Goal: Information Seeking & Learning: Learn about a topic

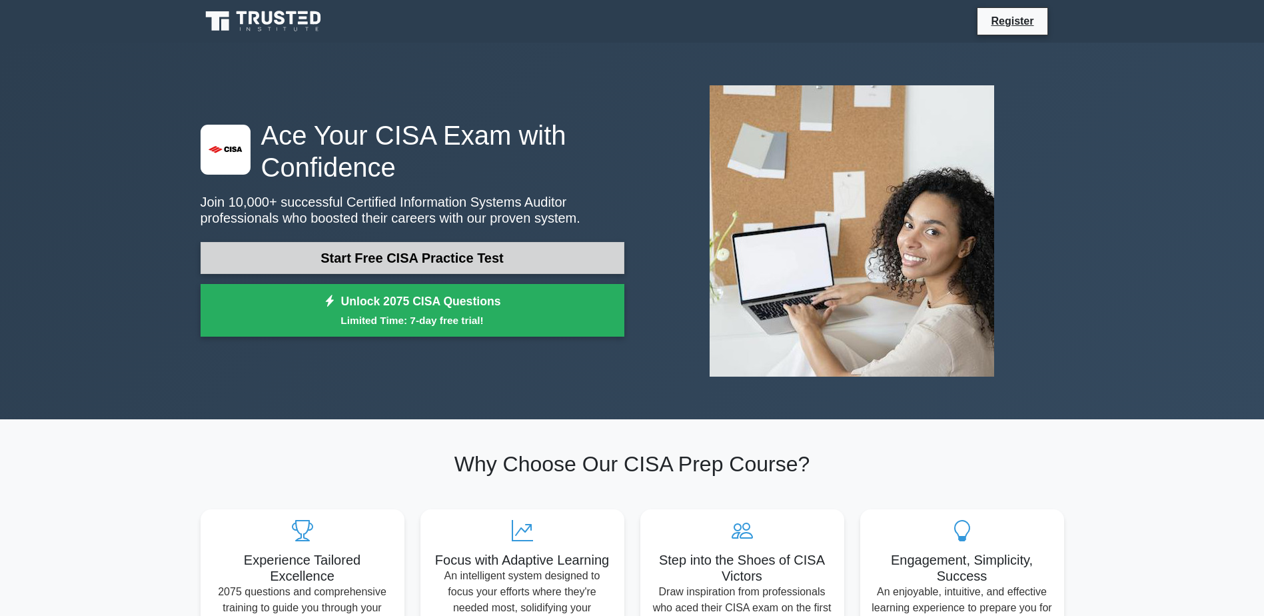
click at [453, 258] on link "Start Free CISA Practice Test" at bounding box center [413, 258] width 424 height 32
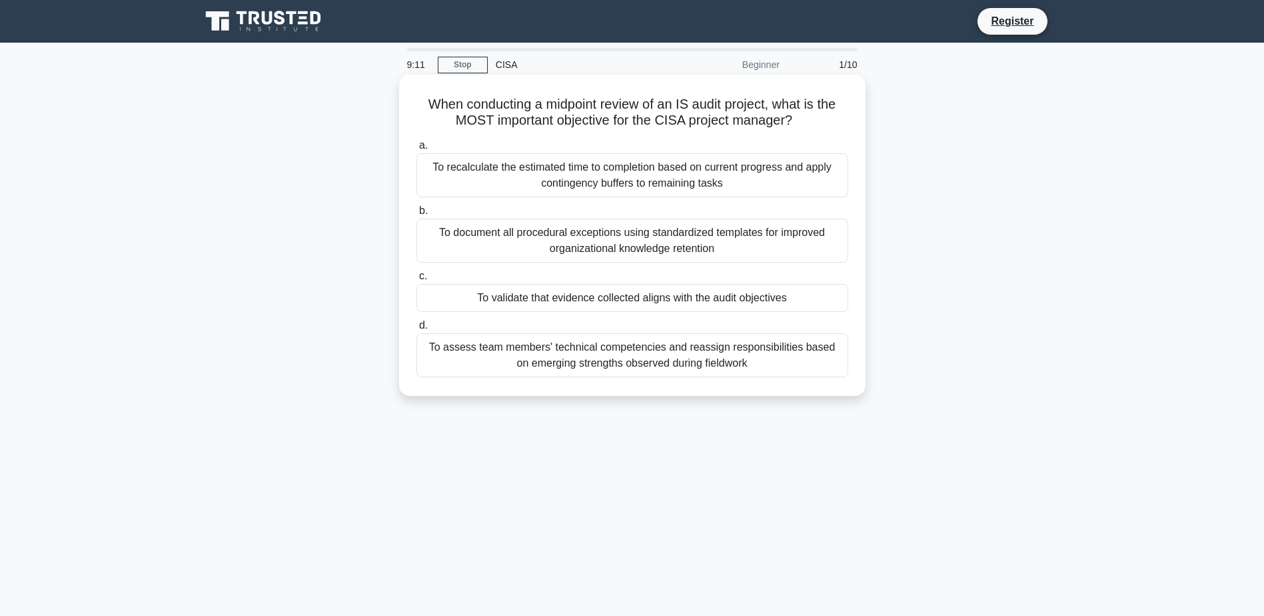
click at [780, 169] on div "To recalculate the estimated time to completion based on current progress and a…" at bounding box center [633, 175] width 432 height 44
click at [417, 150] on input "a. To recalculate the estimated time to completion based on current progress an…" at bounding box center [417, 145] width 0 height 9
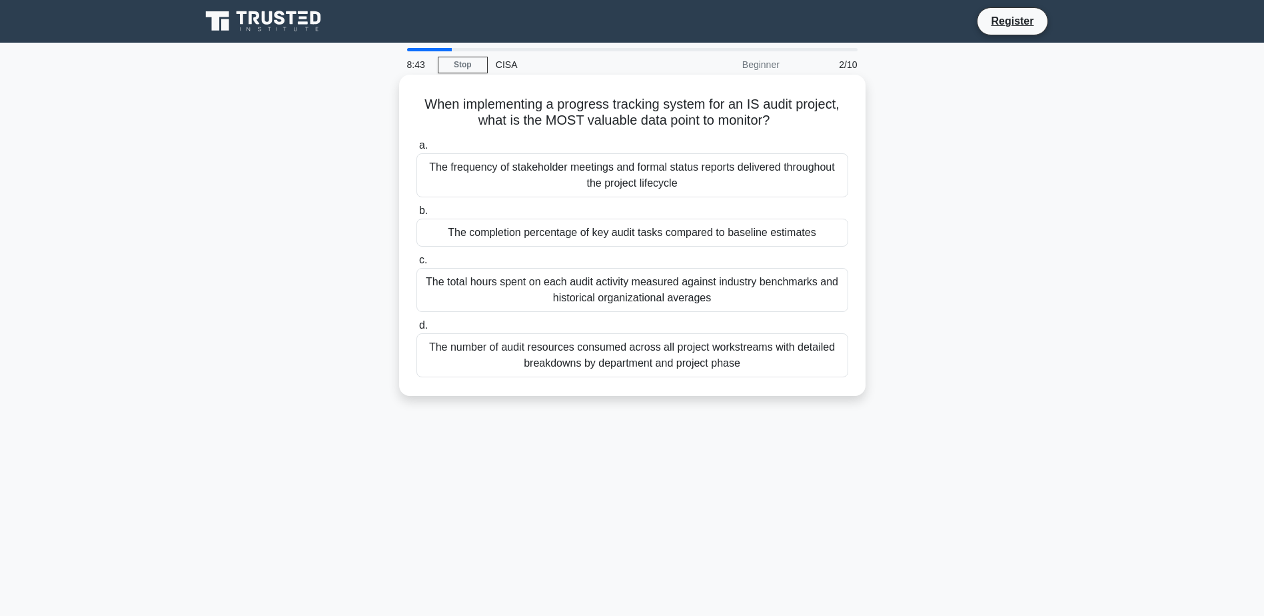
click at [714, 237] on div "The completion percentage of key audit tasks compared to baseline estimates" at bounding box center [633, 233] width 432 height 28
click at [417, 215] on input "b. The completion percentage of key audit tasks compared to baseline estimates" at bounding box center [417, 211] width 0 height 9
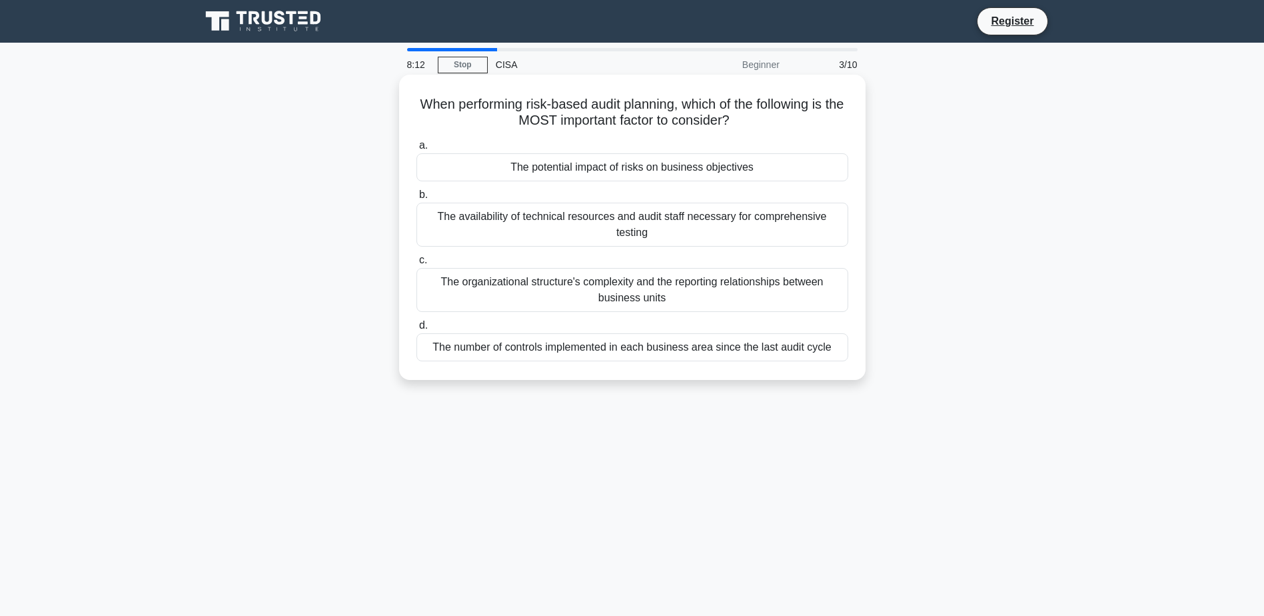
click at [731, 176] on div "The potential impact of risks on business objectives" at bounding box center [633, 167] width 432 height 28
click at [417, 150] on input "a. The potential impact of risks on business objectives" at bounding box center [417, 145] width 0 height 9
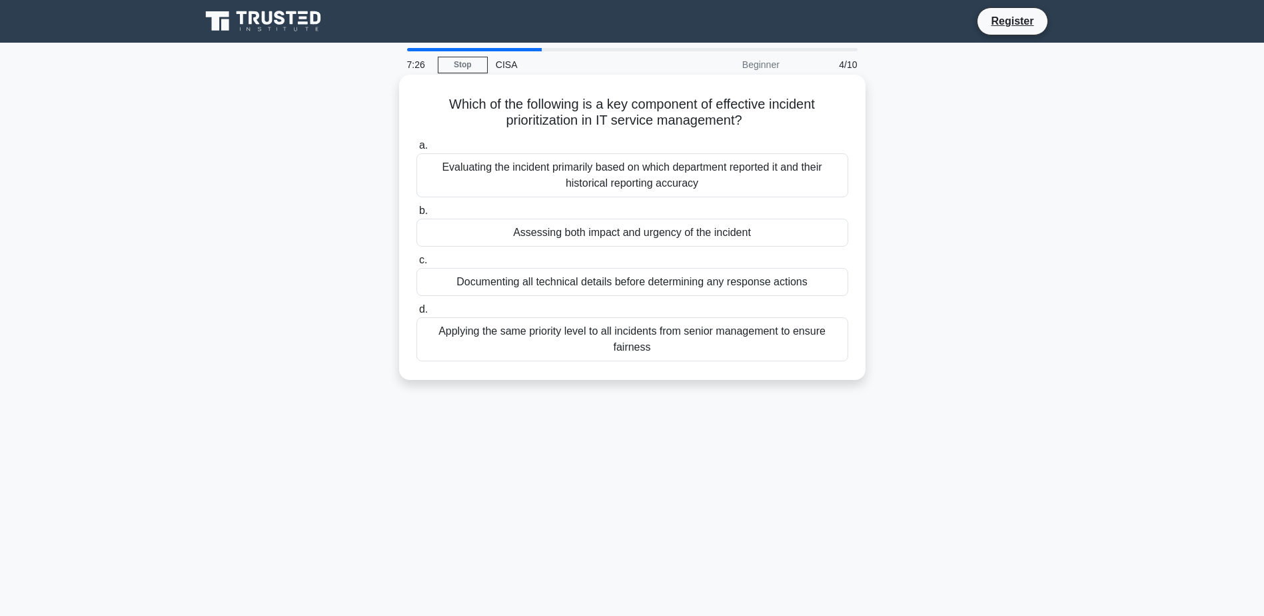
click at [505, 235] on div "Assessing both impact and urgency of the incident" at bounding box center [633, 233] width 432 height 28
click at [417, 215] on input "b. Assessing both impact and urgency of the incident" at bounding box center [417, 211] width 0 height 9
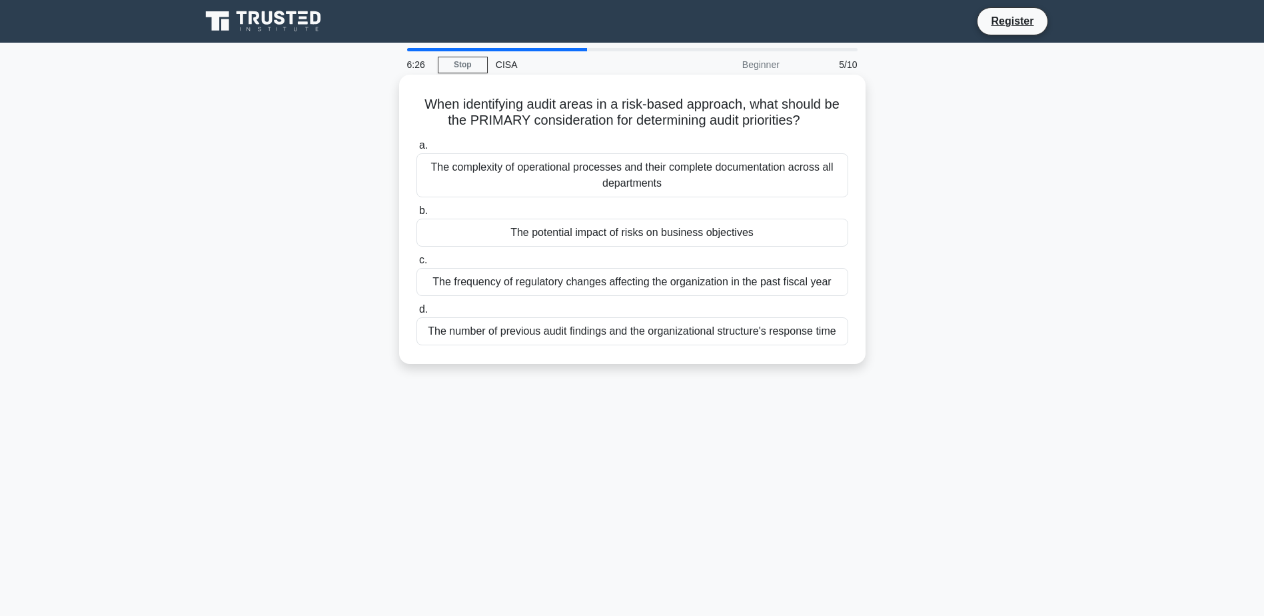
click at [690, 184] on div "The complexity of operational processes and their complete documentation across…" at bounding box center [633, 175] width 432 height 44
click at [417, 150] on input "a. The complexity of operational processes and their complete documentation acr…" at bounding box center [417, 145] width 0 height 9
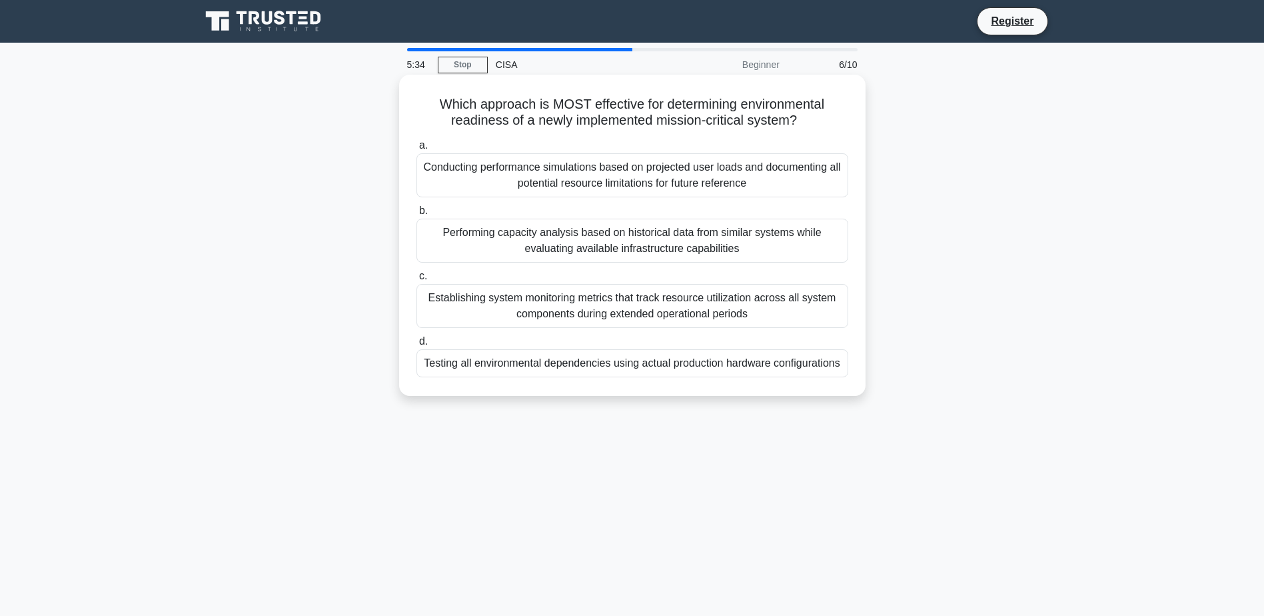
click at [760, 233] on div "Performing capacity analysis based on historical data from similar systems whil…" at bounding box center [633, 241] width 432 height 44
click at [417, 215] on input "b. Performing capacity analysis based on historical data from similar systems w…" at bounding box center [417, 211] width 0 height 9
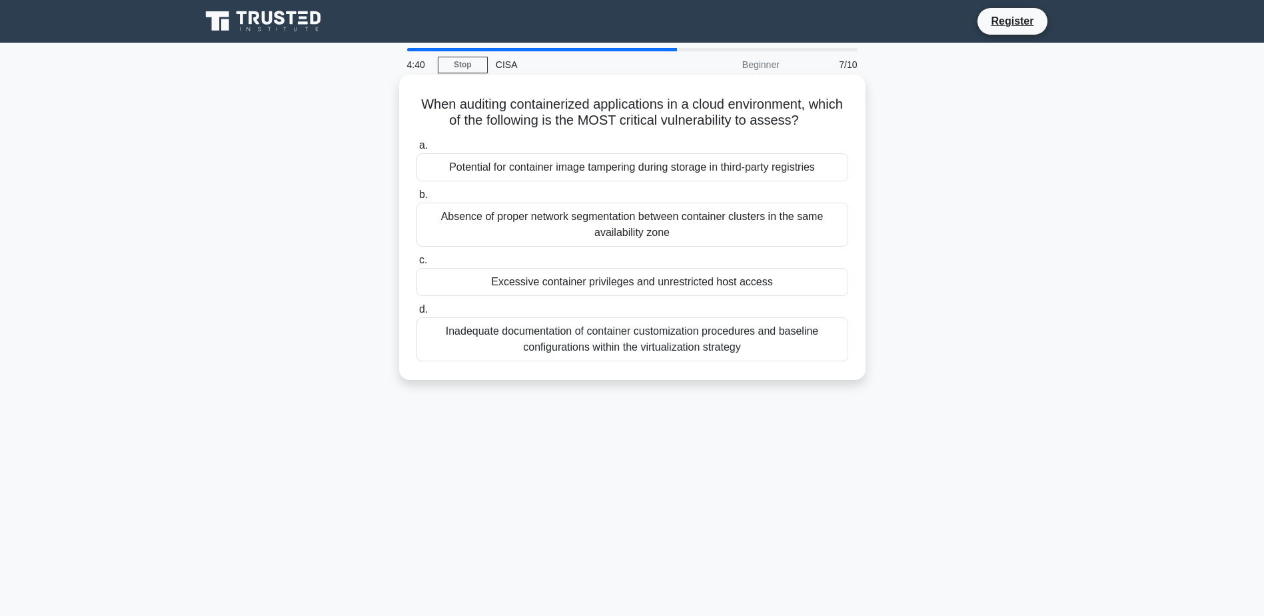
click at [631, 349] on div "Inadequate documentation of container customization procedures and baseline con…" at bounding box center [633, 339] width 432 height 44
click at [417, 314] on input "d. Inadequate documentation of container customization procedures and baseline …" at bounding box center [417, 309] width 0 height 9
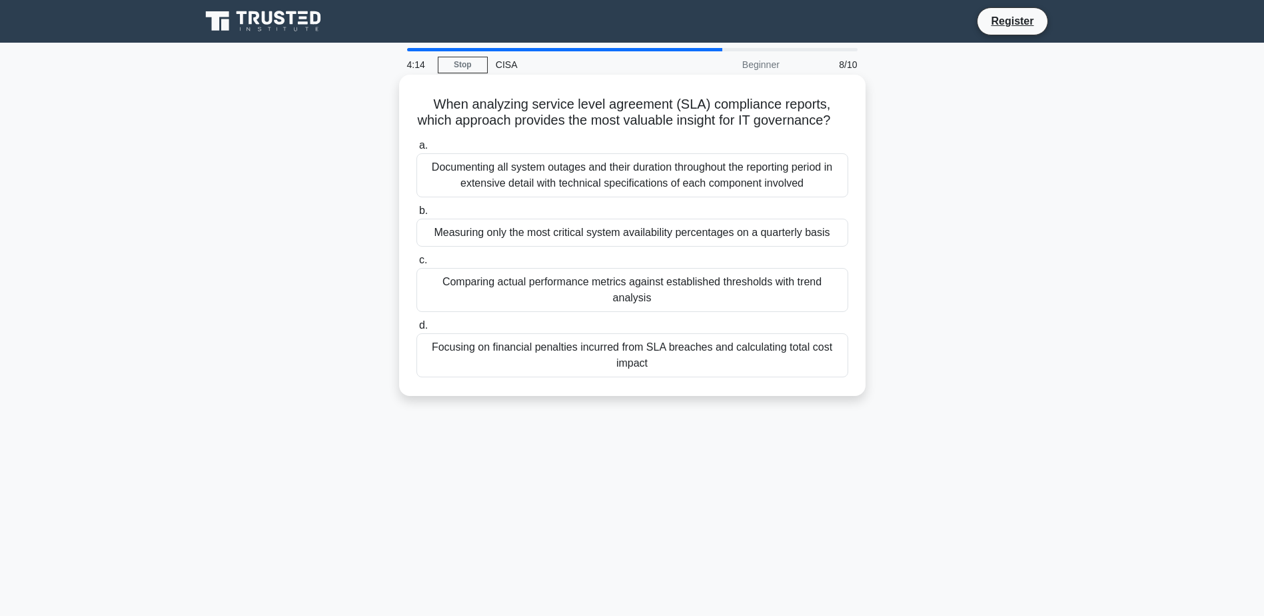
click at [814, 301] on div "Comparing actual performance metrics against established thresholds with trend …" at bounding box center [633, 290] width 432 height 44
click at [417, 265] on input "c. Comparing actual performance metrics against established thresholds with tre…" at bounding box center [417, 260] width 0 height 9
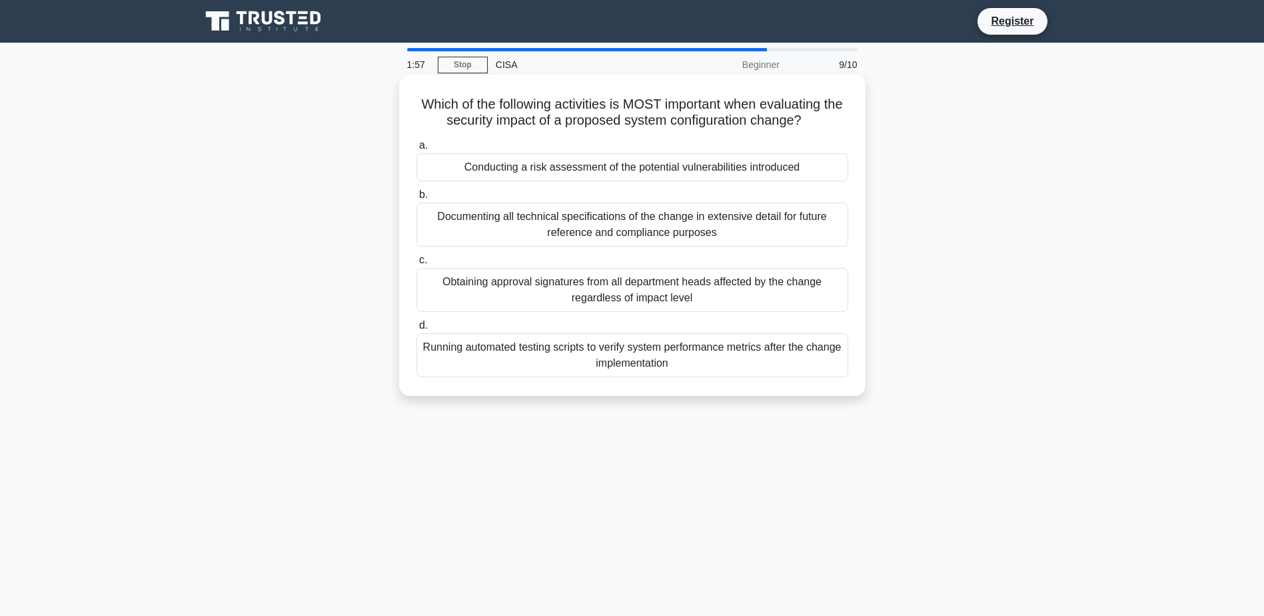
click at [694, 220] on div "Documenting all technical specifications of the change in extensive detail for …" at bounding box center [633, 225] width 432 height 44
click at [417, 199] on input "b. Documenting all technical specifications of the change in extensive detail f…" at bounding box center [417, 195] width 0 height 9
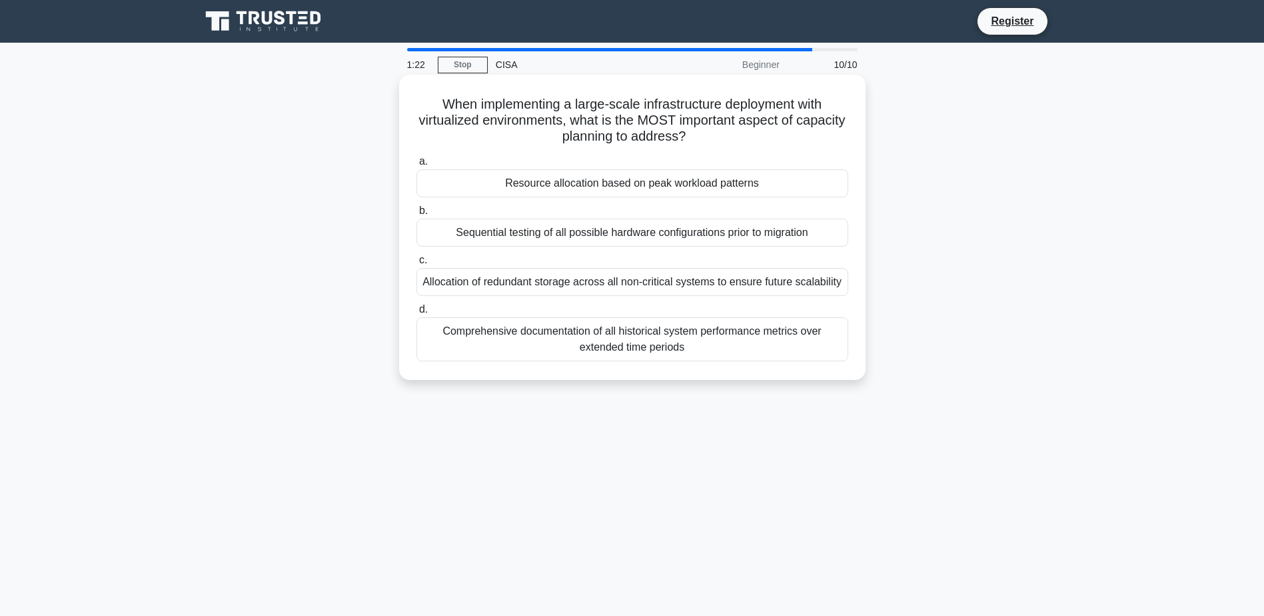
click at [744, 187] on div "Resource allocation based on peak workload patterns" at bounding box center [633, 183] width 432 height 28
click at [417, 166] on input "a. Resource allocation based on peak workload patterns" at bounding box center [417, 161] width 0 height 9
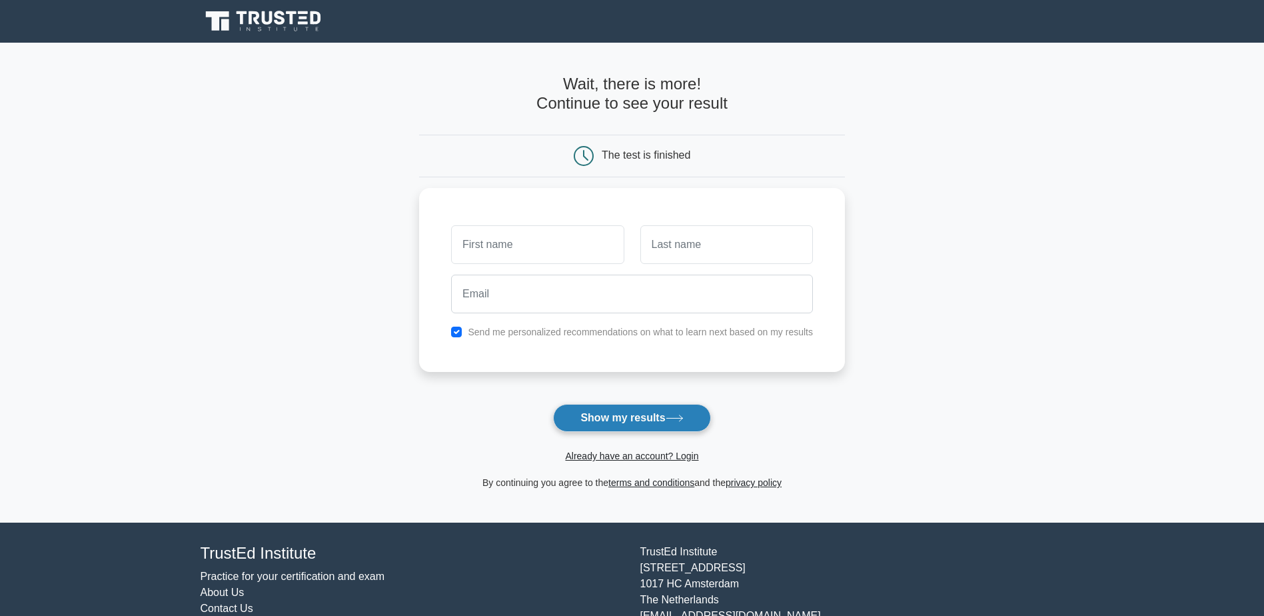
click at [652, 423] on button "Show my results" at bounding box center [631, 418] width 157 height 28
click at [552, 255] on input "text" at bounding box center [537, 241] width 173 height 39
type input "Moh"
click at [768, 251] on input "text" at bounding box center [727, 241] width 173 height 39
type input "al"
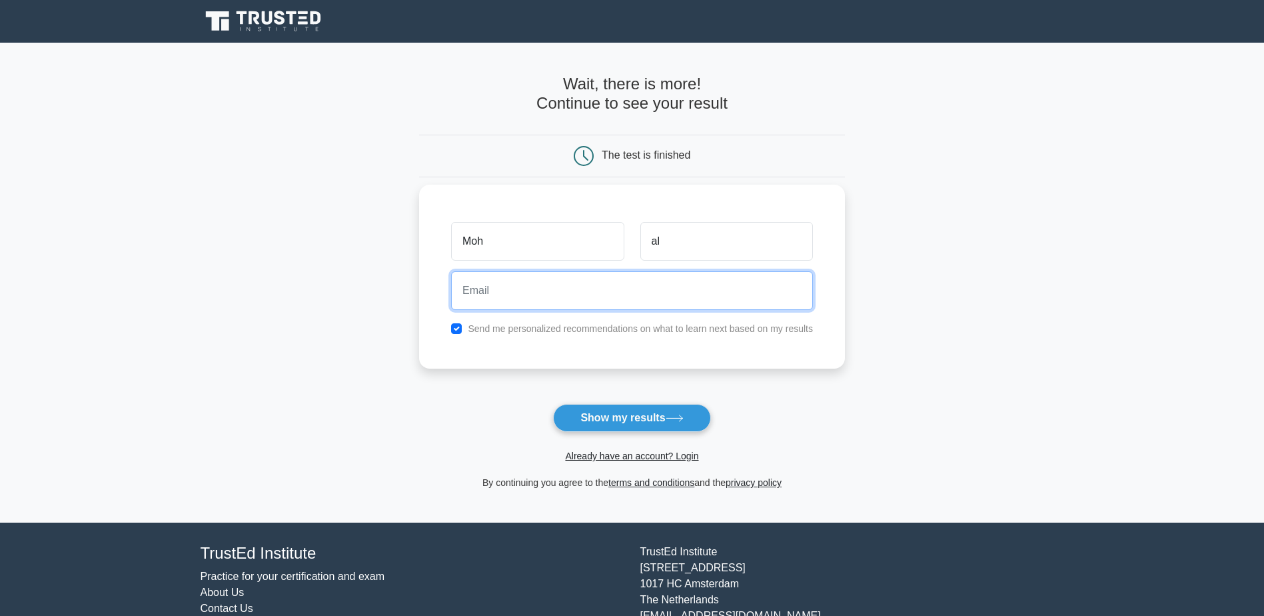
click at [585, 287] on input "email" at bounding box center [632, 290] width 362 height 39
type input "malawadhi1979@gmail.com"
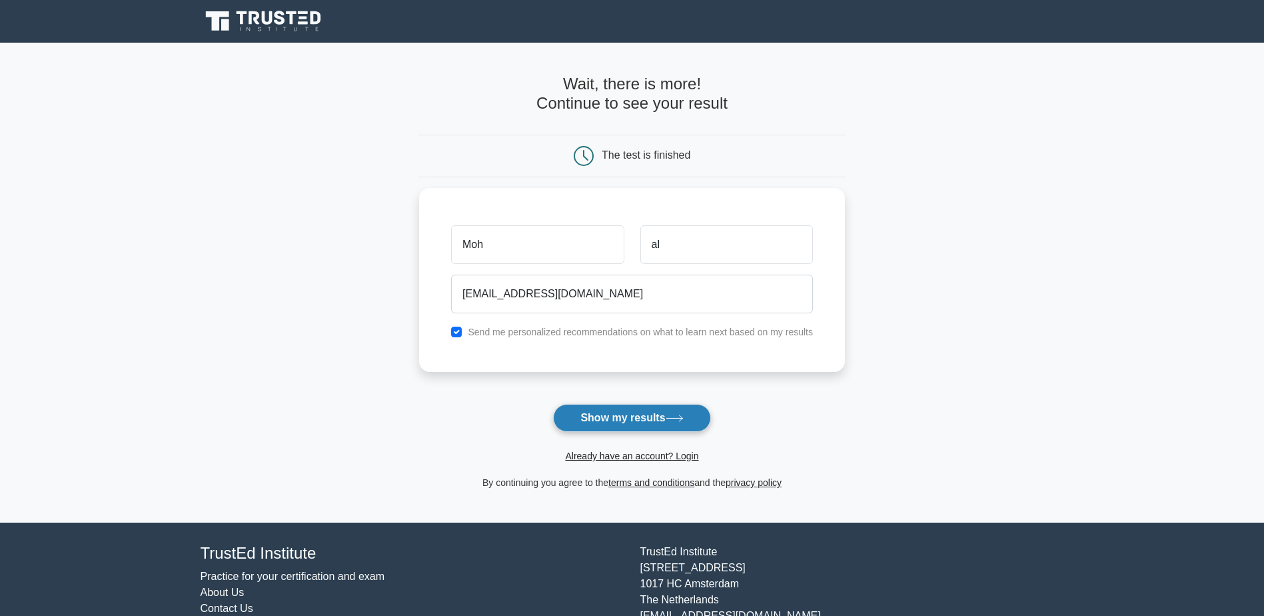
click at [665, 416] on button "Show my results" at bounding box center [631, 418] width 157 height 28
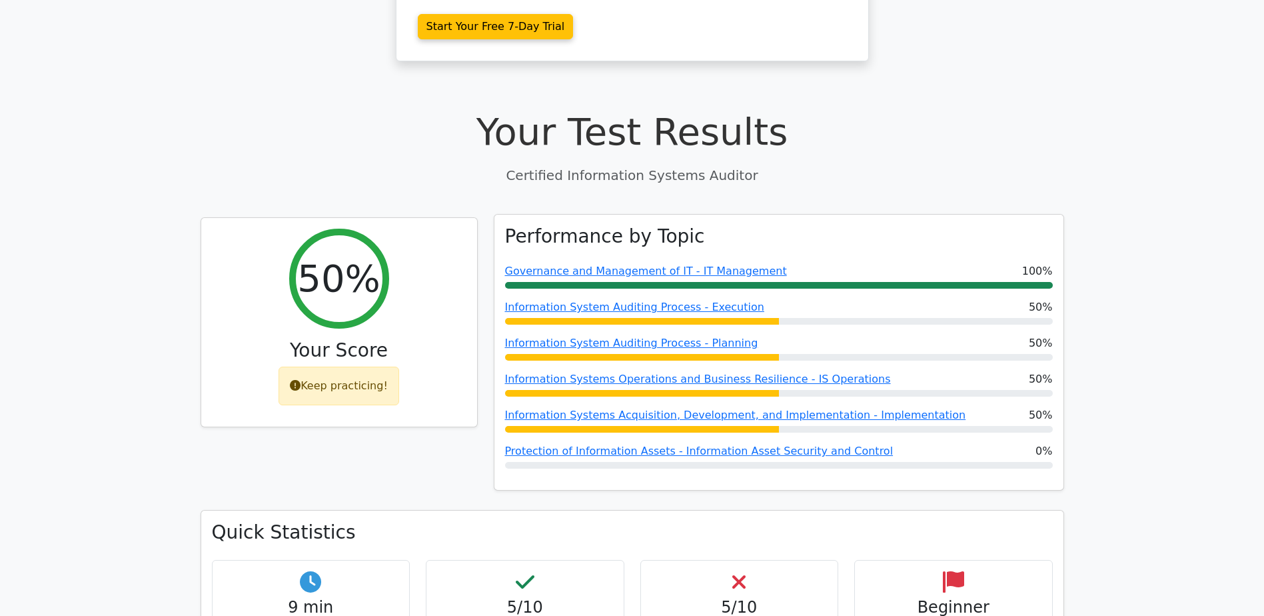
scroll to position [400, 0]
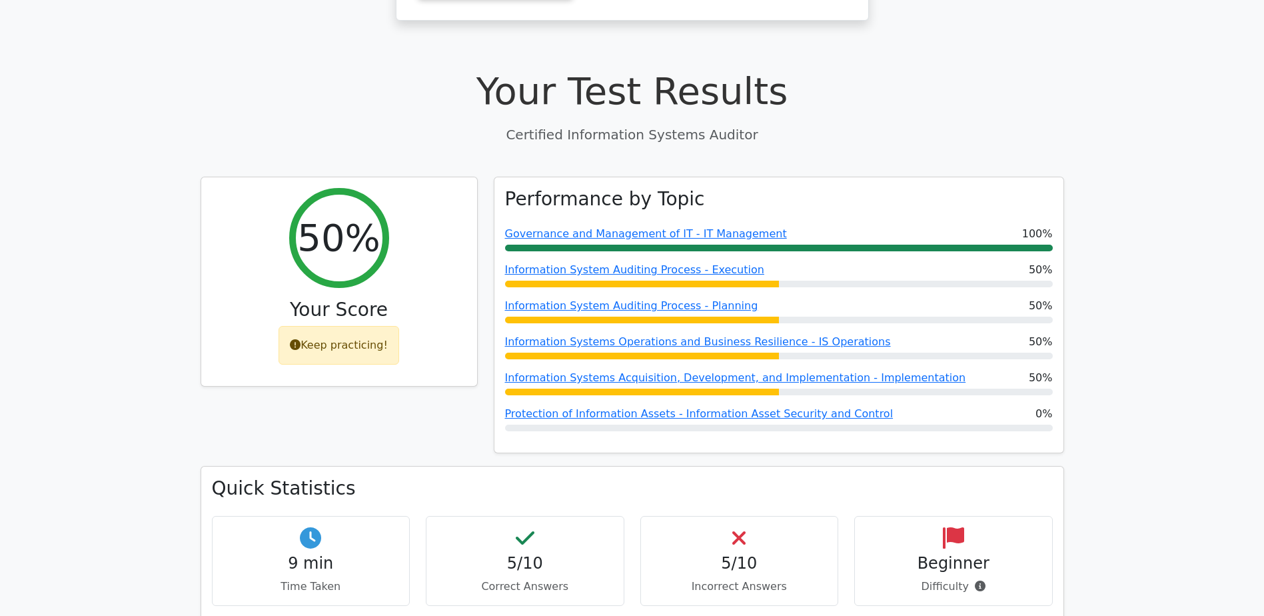
click at [744, 527] on icon at bounding box center [738, 537] width 13 height 21
click at [744, 516] on div "5/10 Incorrect Answers" at bounding box center [740, 561] width 199 height 90
click at [527, 554] on h4 "5/10" at bounding box center [525, 563] width 176 height 19
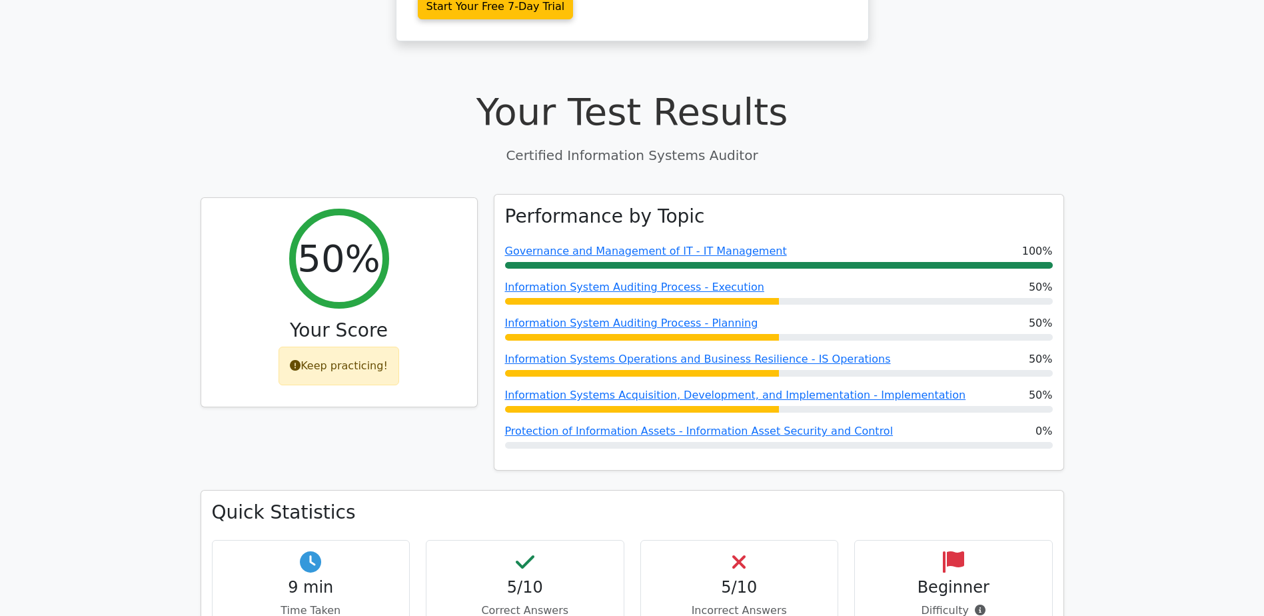
scroll to position [267, 0]
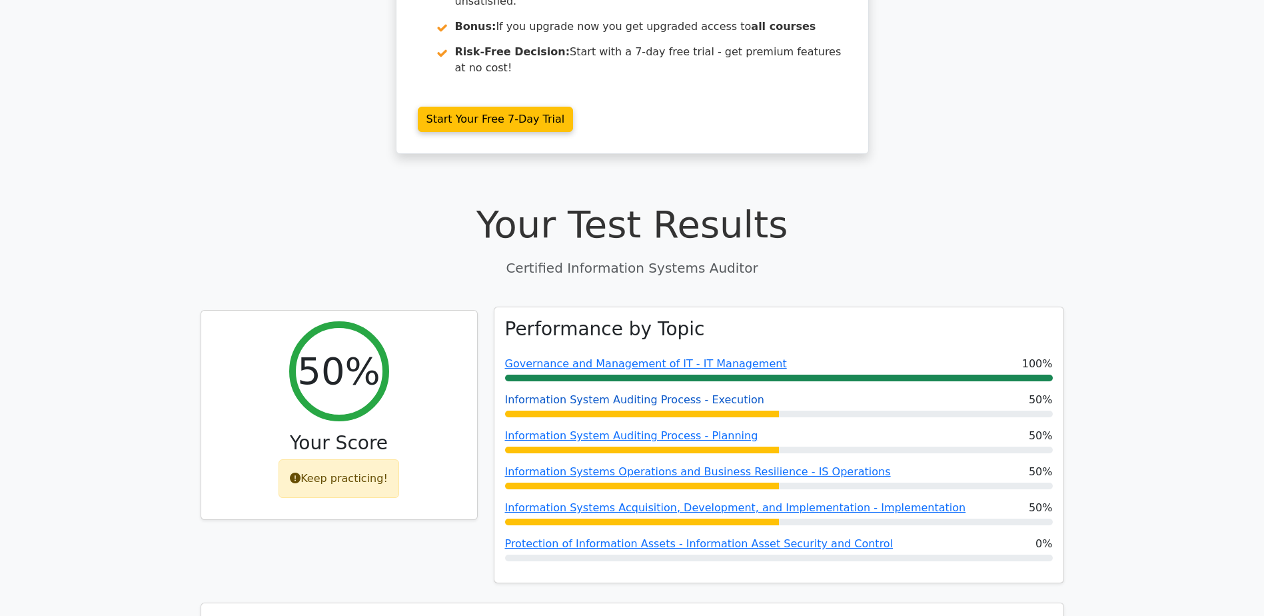
click at [697, 393] on link "Information System Auditing Process - Execution" at bounding box center [634, 399] width 259 height 13
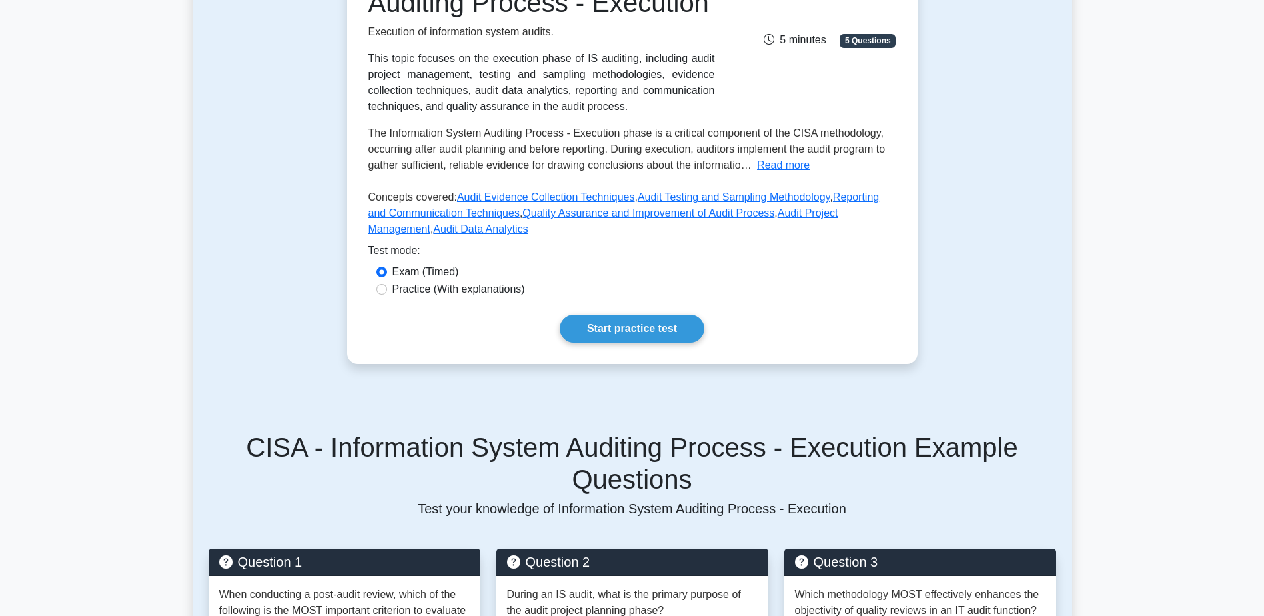
scroll to position [200, 0]
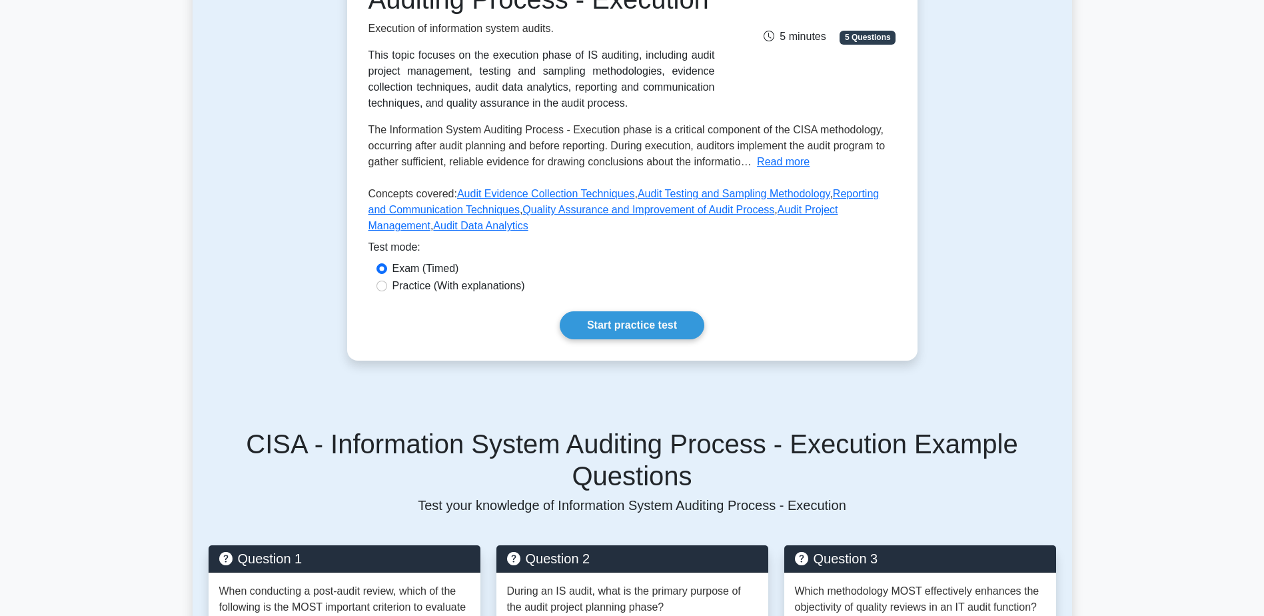
click at [434, 292] on label "Practice (With explanations)" at bounding box center [459, 286] width 133 height 16
click at [387, 291] on input "Practice (With explanations)" at bounding box center [382, 286] width 11 height 11
radio input "true"
